Goal: Task Accomplishment & Management: Use online tool/utility

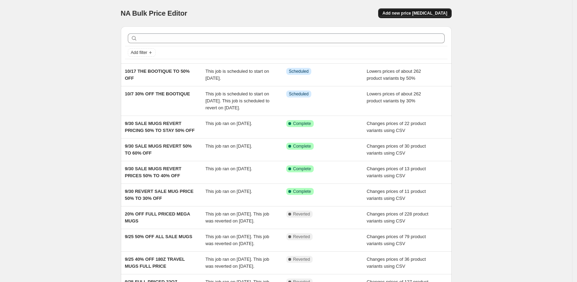
click at [437, 10] on button "Add new price [MEDICAL_DATA]" at bounding box center [414, 13] width 73 height 10
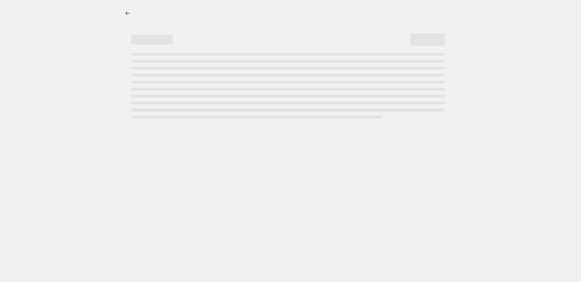
select select "percentage"
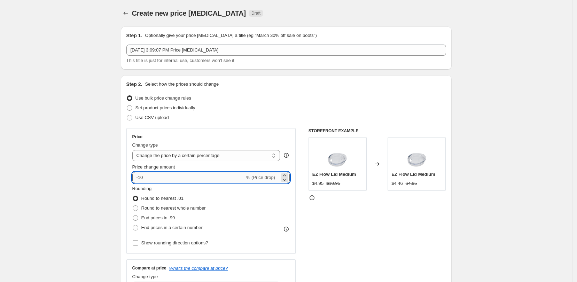
click at [169, 179] on input "-10" at bounding box center [188, 177] width 112 height 11
type input "-1"
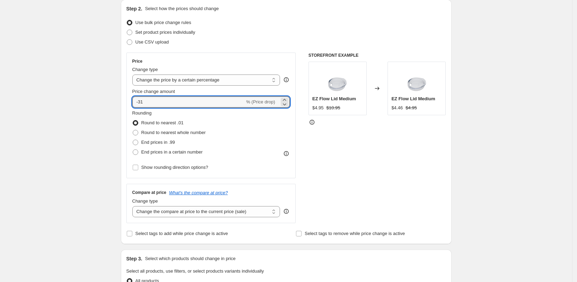
scroll to position [87, 0]
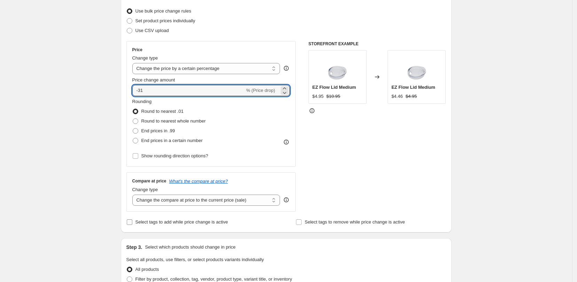
type input "-31"
click at [132, 222] on input "Select tags to add while price change is active" at bounding box center [130, 222] width 6 height 6
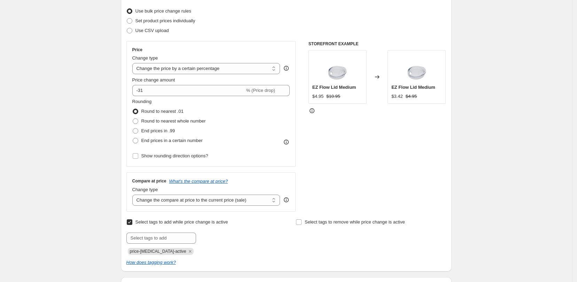
click at [132, 222] on input "Select tags to add while price change is active" at bounding box center [130, 222] width 6 height 6
checkbox input "false"
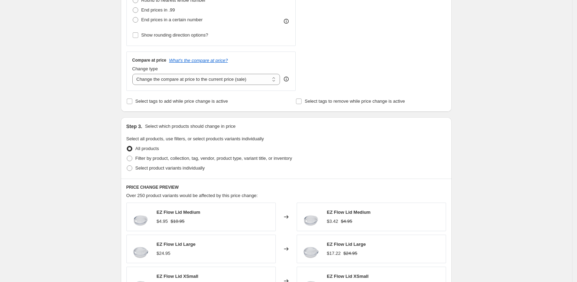
scroll to position [218, 0]
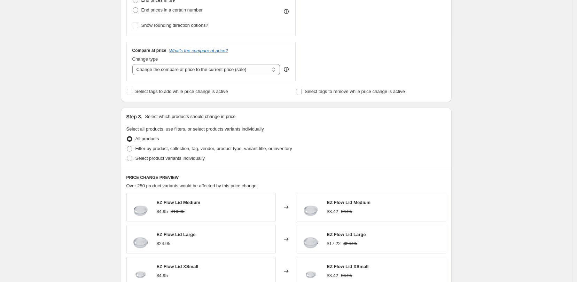
click at [134, 151] on label "Filter by product, collection, tag, vendor, product type, variant title, or inv…" at bounding box center [209, 149] width 166 height 10
click at [132, 149] on span at bounding box center [130, 149] width 6 height 6
click at [127, 146] on input "Filter by product, collection, tag, vendor, product type, variant title, or inv…" at bounding box center [127, 146] width 0 height 0
radio input "true"
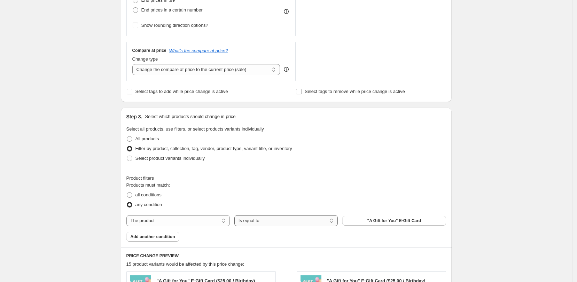
click at [331, 225] on select "Is equal to Is not equal to" at bounding box center [285, 220] width 103 height 11
select select "not_equal"
click at [373, 221] on span ""A Gift for You" E-Gift Card" at bounding box center [394, 221] width 54 height 6
click at [206, 220] on select "The product The product's collection The product's tag The product's vendor The…" at bounding box center [177, 220] width 103 height 11
select select "collection"
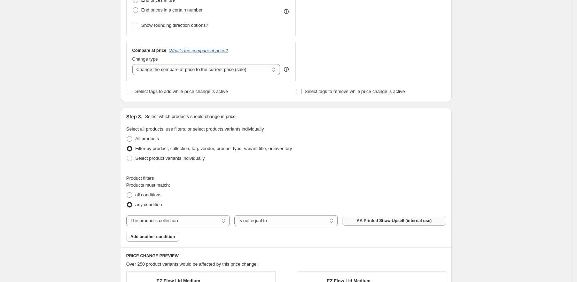
click at [409, 222] on span "AA Printed Straw Upsell (internal use)" at bounding box center [394, 221] width 75 height 6
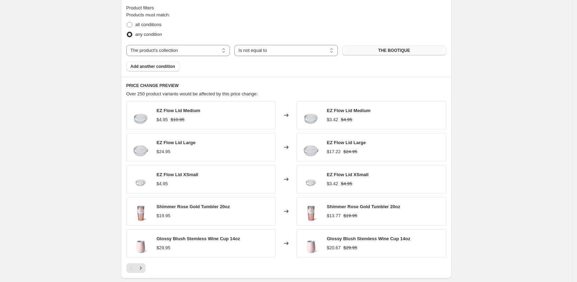
scroll to position [435, 0]
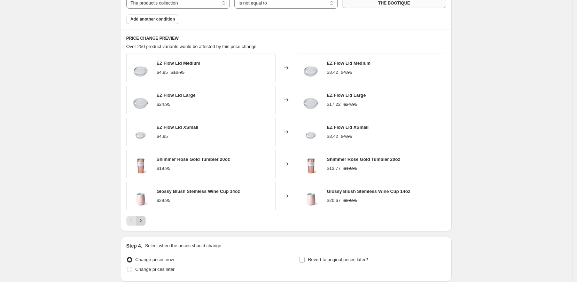
click at [141, 220] on icon "Next" at bounding box center [140, 220] width 7 height 7
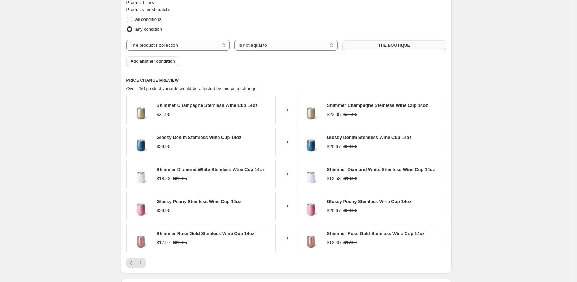
scroll to position [348, 0]
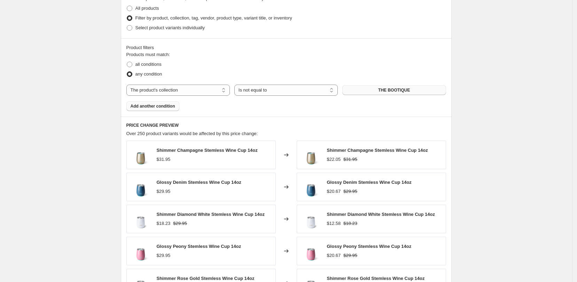
click at [169, 109] on span "Add another condition" at bounding box center [153, 106] width 45 height 6
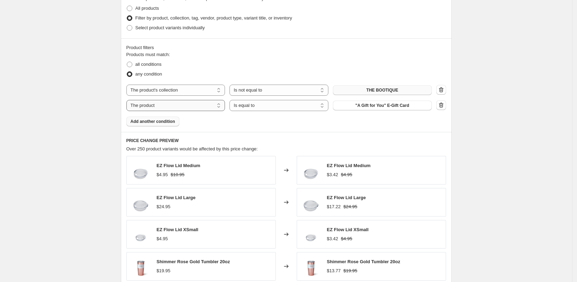
click at [223, 105] on select "The product The product's collection The product's tag The product's vendor The…" at bounding box center [175, 105] width 99 height 11
select select "tag"
click at [383, 107] on span "_" at bounding box center [382, 106] width 2 height 6
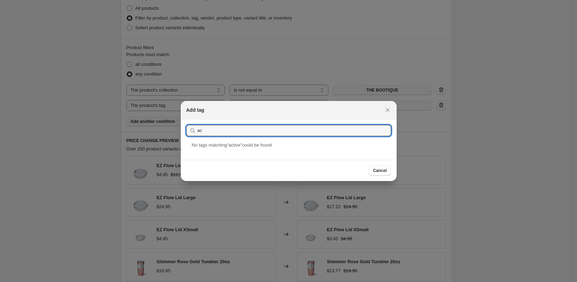
type input "a"
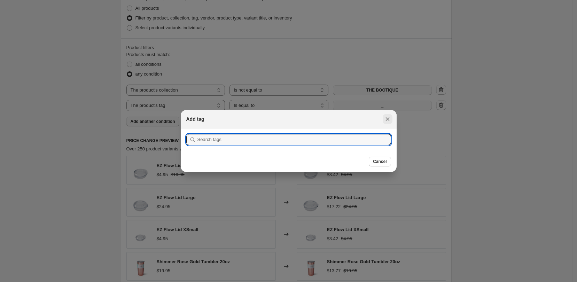
click at [385, 117] on icon "Close" at bounding box center [387, 119] width 7 height 7
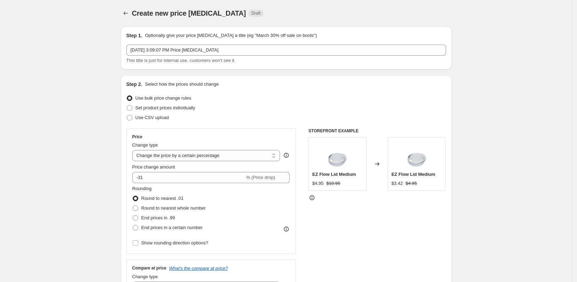
scroll to position [348, 0]
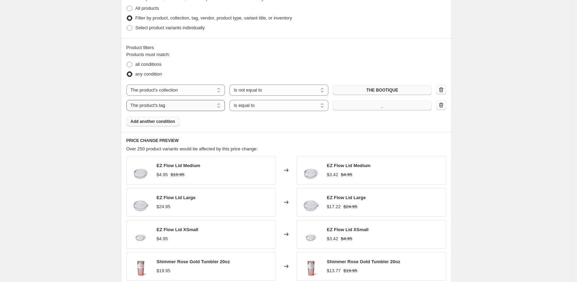
click at [175, 108] on select "The product The product's collection The product's tag The product's vendor The…" at bounding box center [175, 105] width 99 height 11
select select "product_status"
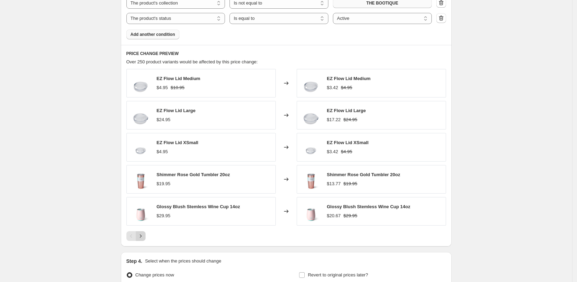
click at [141, 237] on icon "Next" at bounding box center [141, 235] width 2 height 3
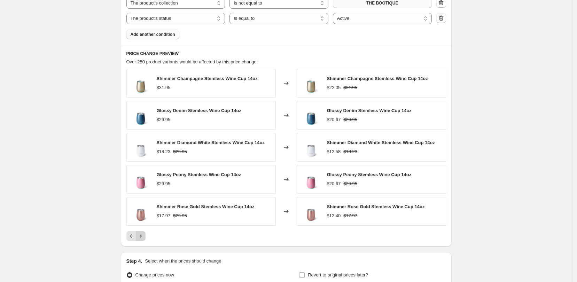
click at [141, 237] on icon "Next" at bounding box center [141, 235] width 2 height 3
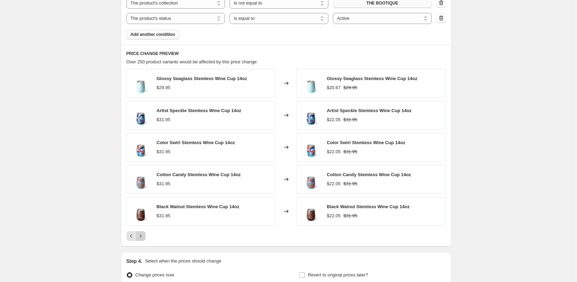
click at [141, 237] on icon "Next" at bounding box center [141, 235] width 2 height 3
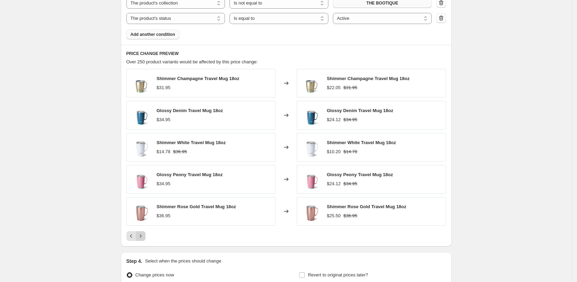
click at [141, 237] on icon "Next" at bounding box center [141, 235] width 2 height 3
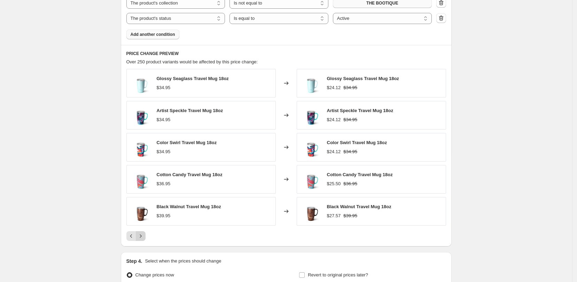
click at [141, 237] on icon "Next" at bounding box center [141, 235] width 2 height 3
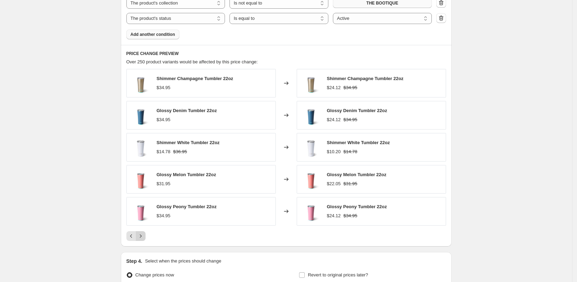
click at [141, 237] on icon "Next" at bounding box center [141, 235] width 2 height 3
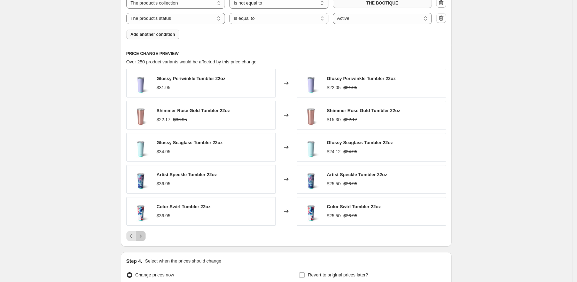
click at [141, 237] on icon "Next" at bounding box center [141, 235] width 2 height 3
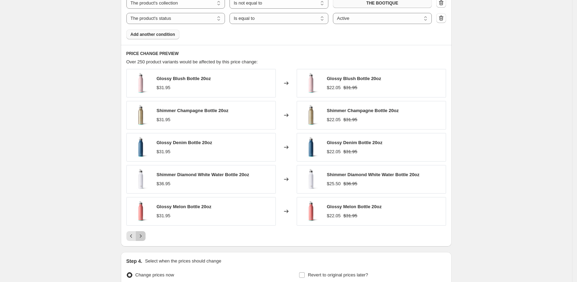
click at [141, 237] on icon "Next" at bounding box center [141, 235] width 2 height 3
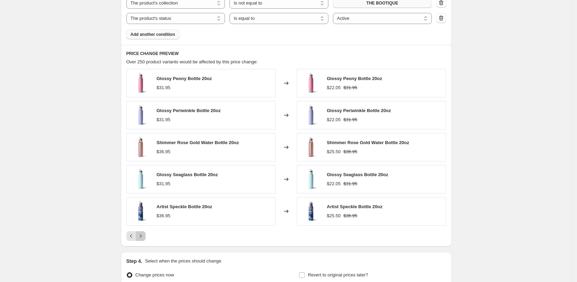
click at [141, 237] on icon "Next" at bounding box center [141, 235] width 2 height 3
